Goal: Find specific page/section: Find specific page/section

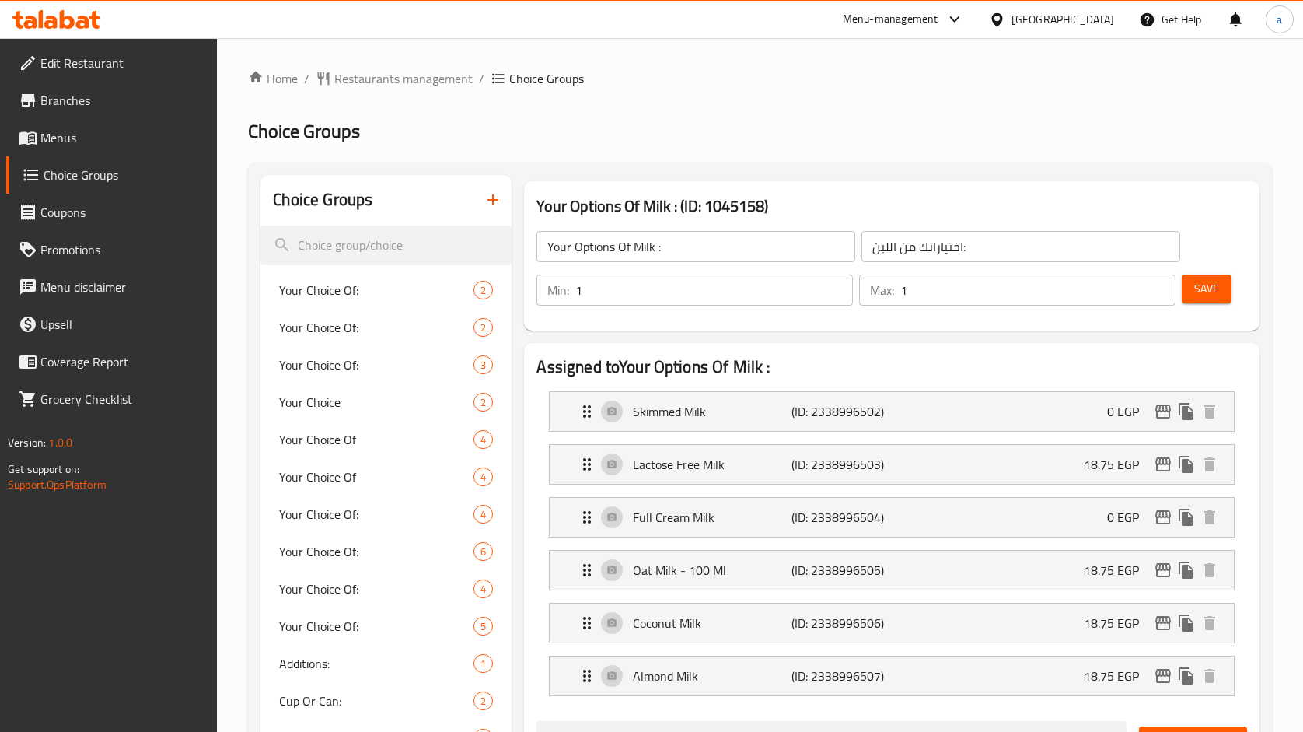
click at [60, 128] on span "Menus" at bounding box center [122, 137] width 165 height 19
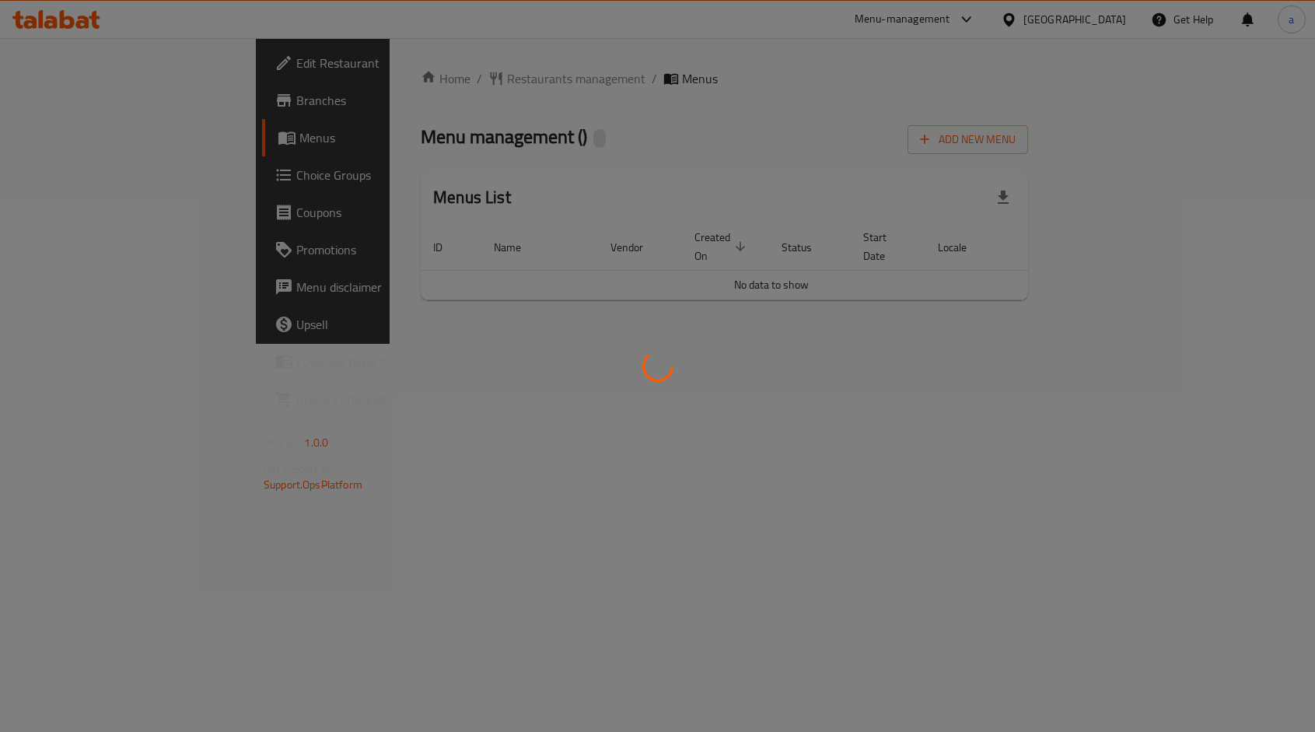
click at [348, 93] on div at bounding box center [657, 366] width 1315 height 732
click at [353, 86] on div at bounding box center [657, 366] width 1315 height 732
click at [355, 76] on div at bounding box center [657, 366] width 1315 height 732
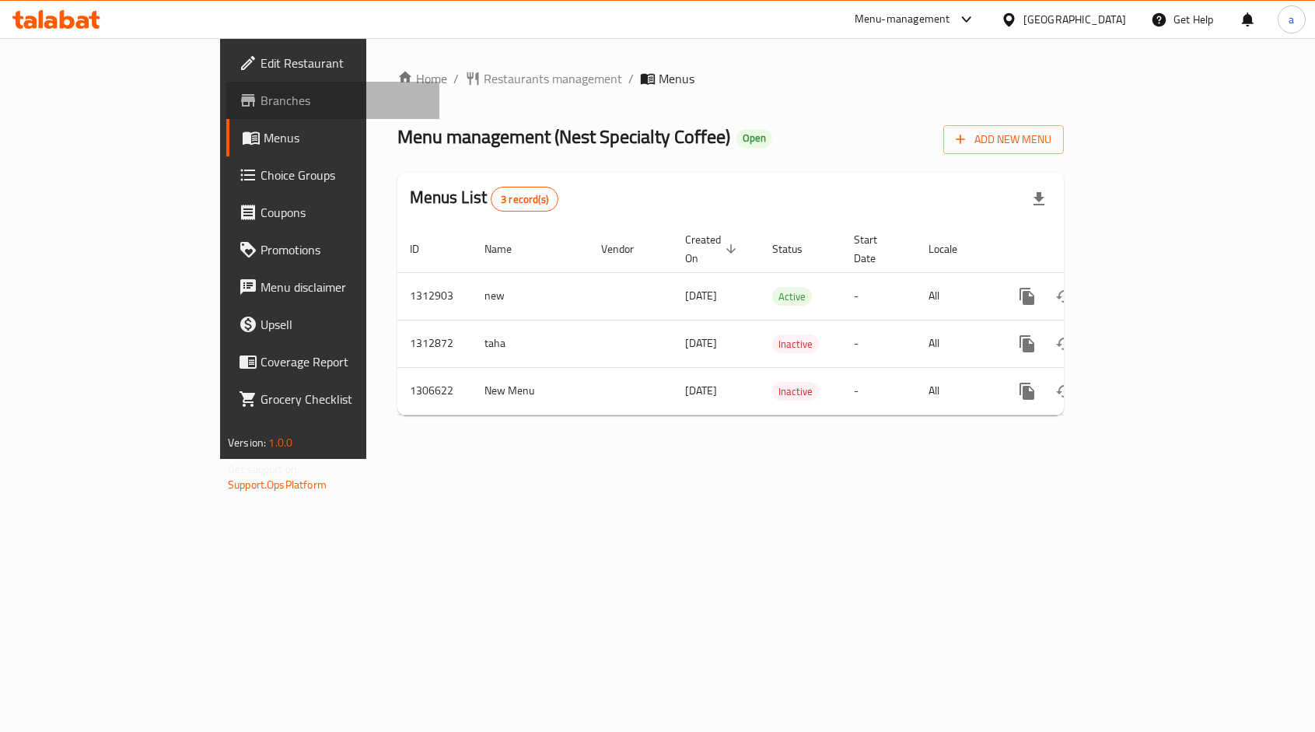
click at [260, 102] on span "Branches" at bounding box center [343, 100] width 166 height 19
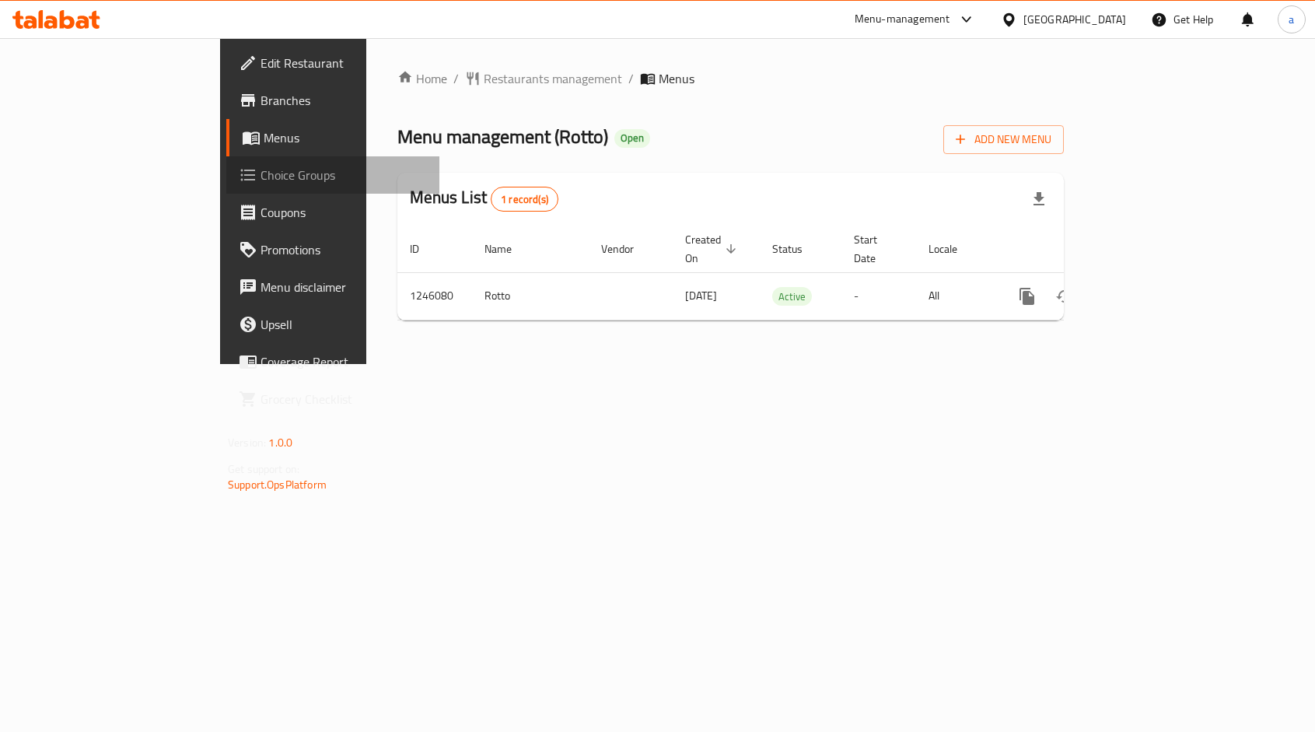
click at [239, 169] on icon at bounding box center [248, 175] width 19 height 19
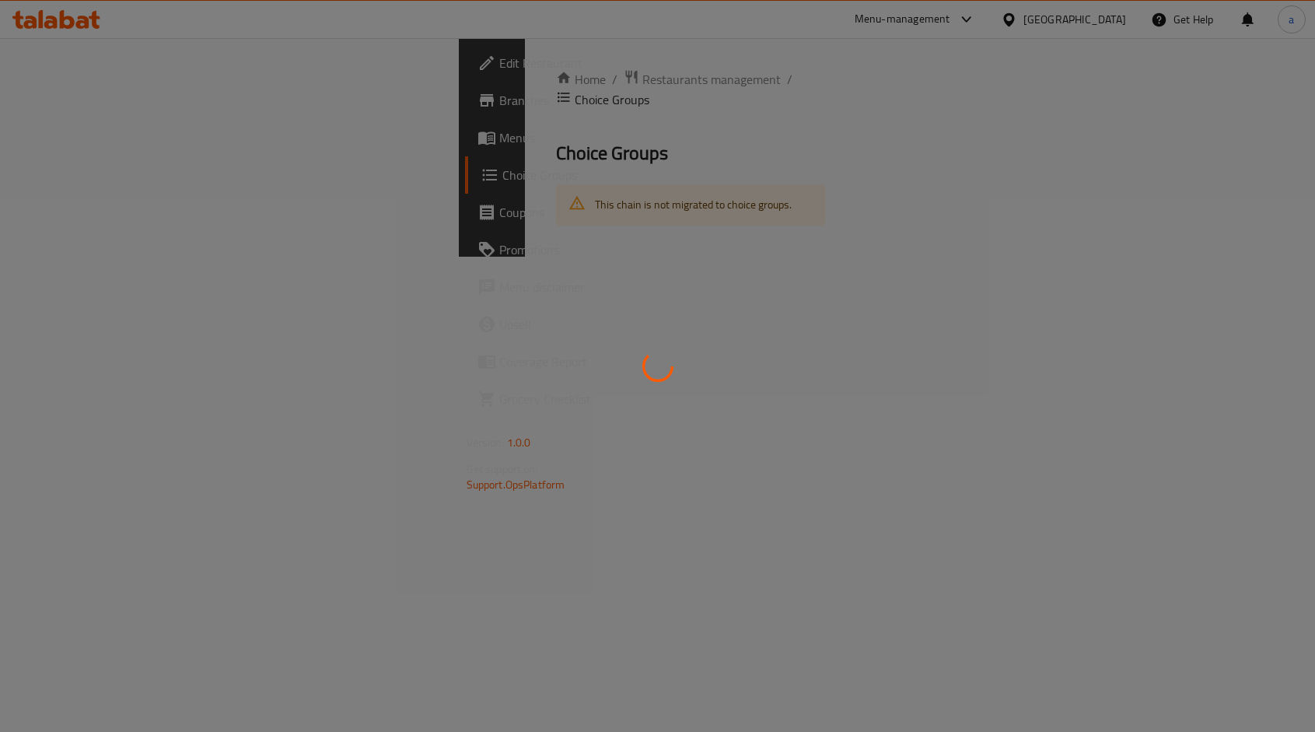
click at [748, 476] on div at bounding box center [657, 366] width 1315 height 732
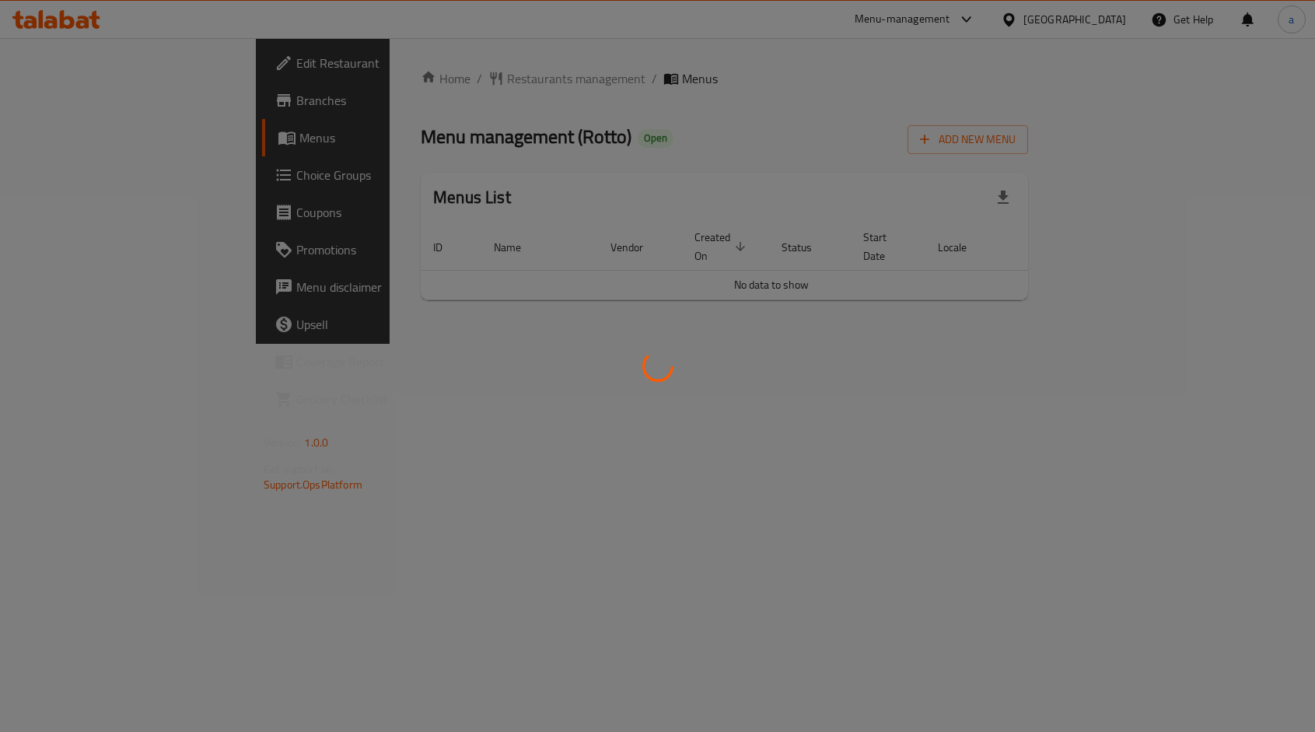
click at [93, 166] on div at bounding box center [657, 366] width 1315 height 732
click at [105, 180] on div at bounding box center [657, 366] width 1315 height 732
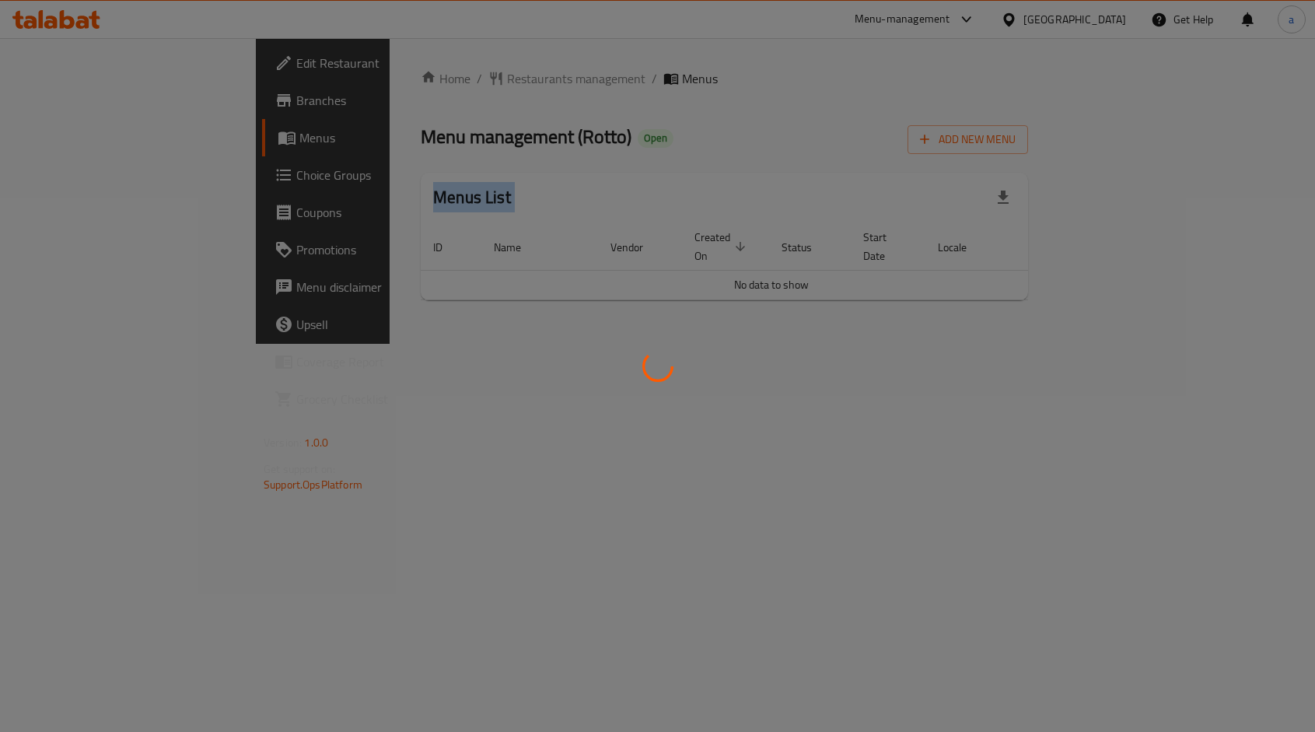
click at [105, 180] on div at bounding box center [657, 366] width 1315 height 732
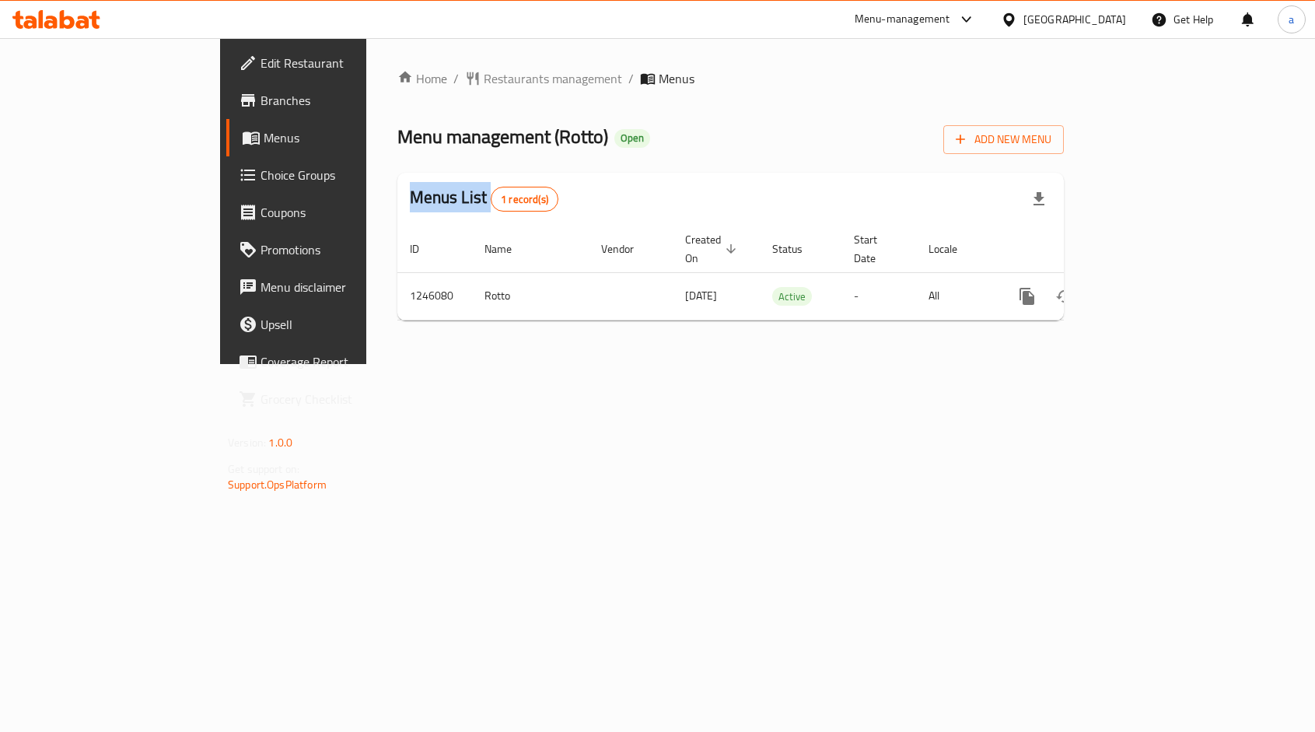
click at [220, 180] on div "Edit Restaurant Branches Menus Choice Groups Coupons Promotions Menu disclaimer…" at bounding box center [657, 201] width 875 height 326
click at [260, 180] on span "Choice Groups" at bounding box center [343, 175] width 166 height 19
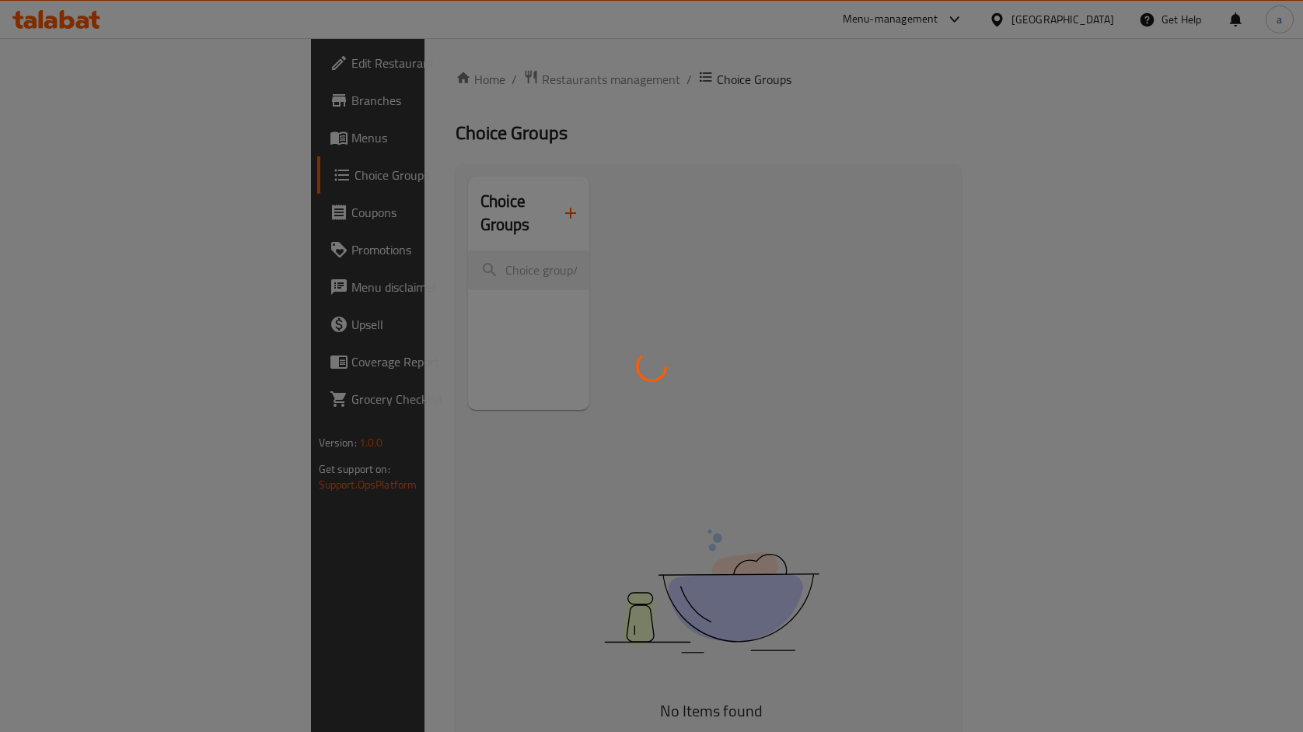
drag, startPoint x: 960, startPoint y: 228, endPoint x: 305, endPoint y: 110, distance: 666.1
click at [938, 229] on div at bounding box center [651, 366] width 1303 height 732
